Goal: Navigation & Orientation: Go to known website

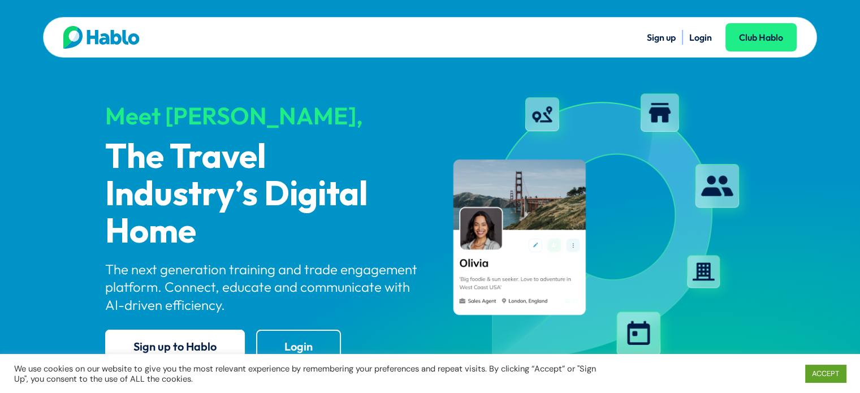
click at [699, 34] on link "Login" at bounding box center [700, 37] width 23 height 11
click at [689, 34] on link "Login" at bounding box center [700, 37] width 23 height 11
click at [694, 36] on link "Login" at bounding box center [700, 37] width 23 height 11
click at [700, 36] on link "Login" at bounding box center [700, 37] width 23 height 11
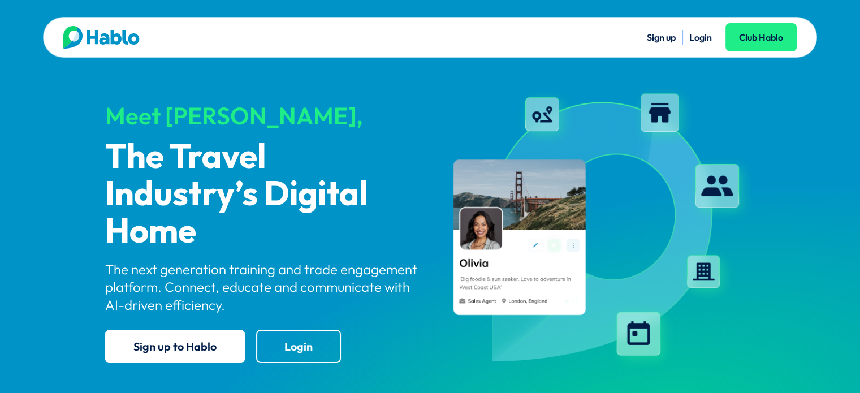
click at [695, 37] on link "Login" at bounding box center [700, 37] width 23 height 11
